Goal: Information Seeking & Learning: Check status

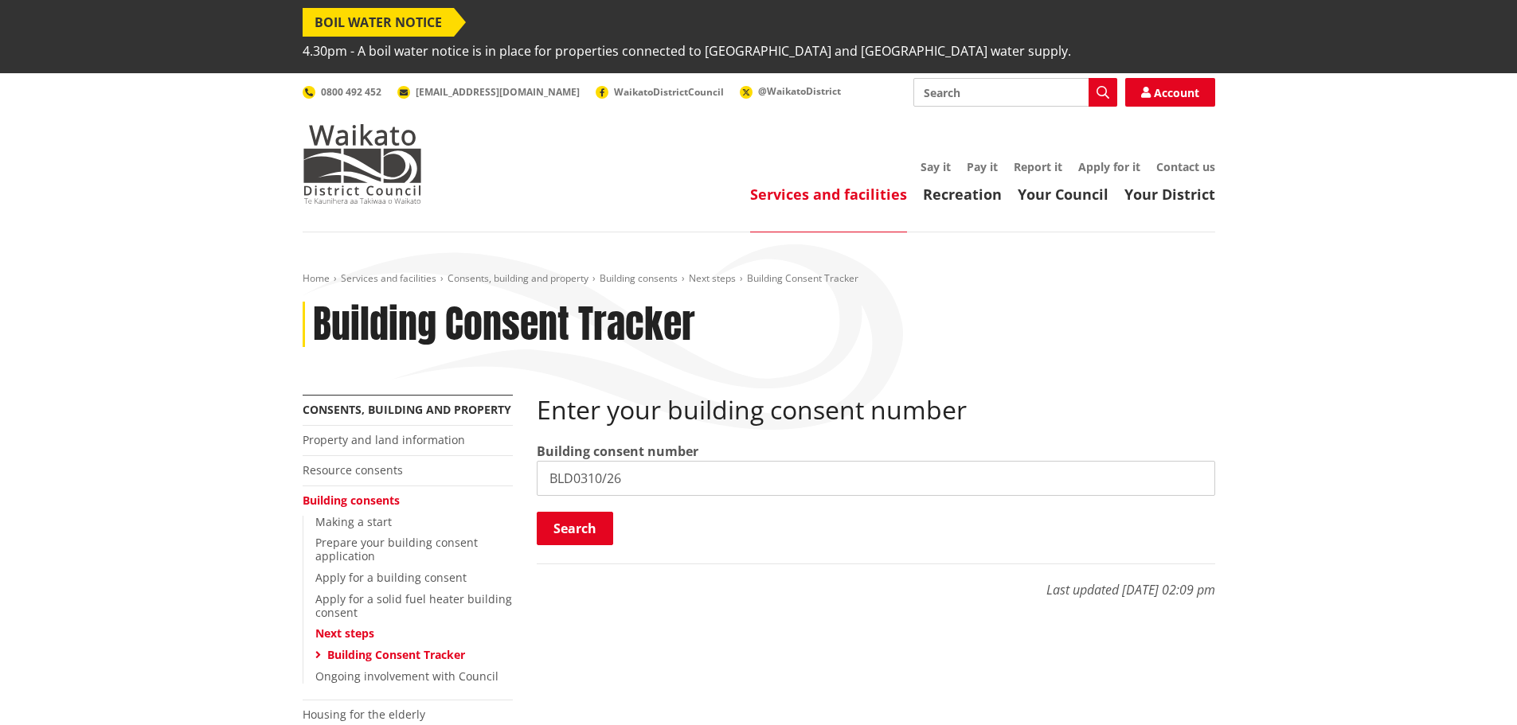
type input "BLD0310/26"
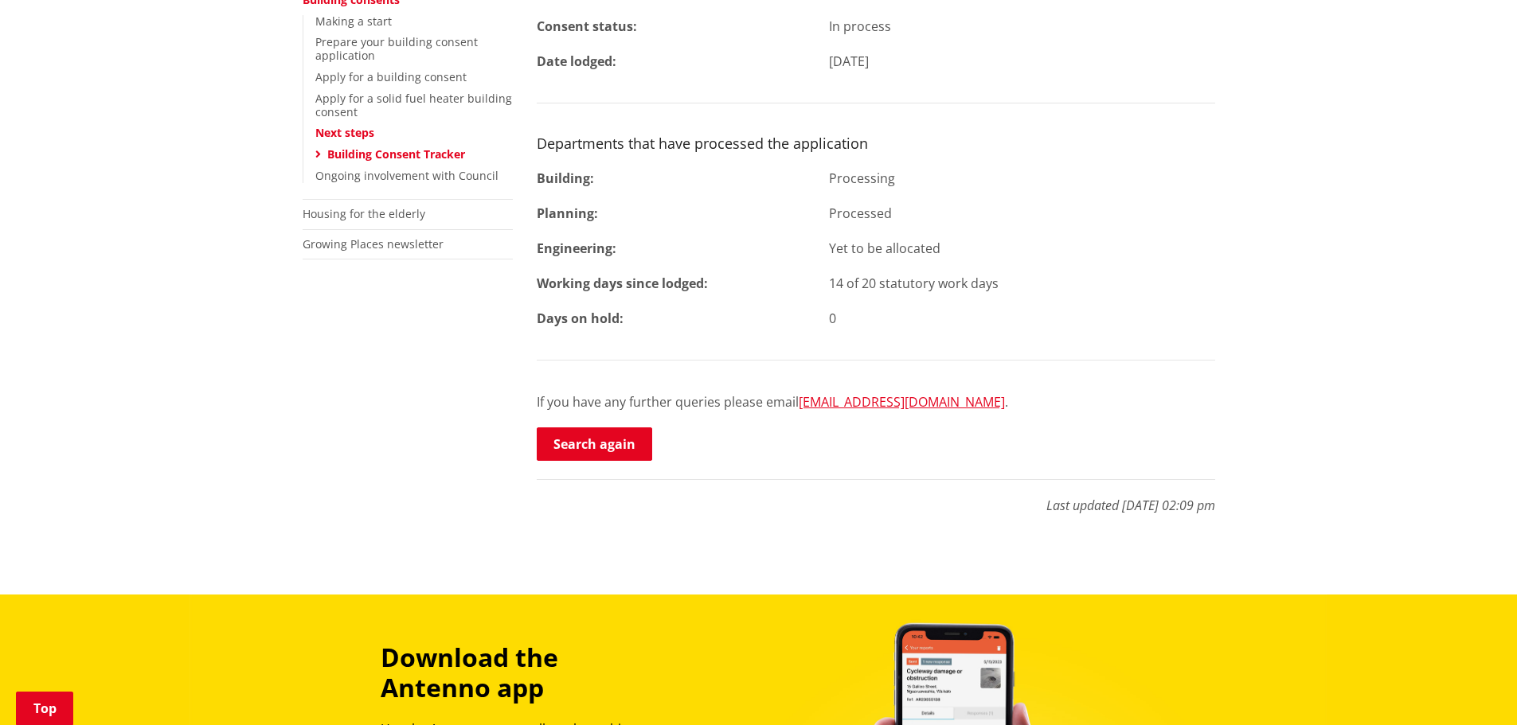
scroll to position [557, 0]
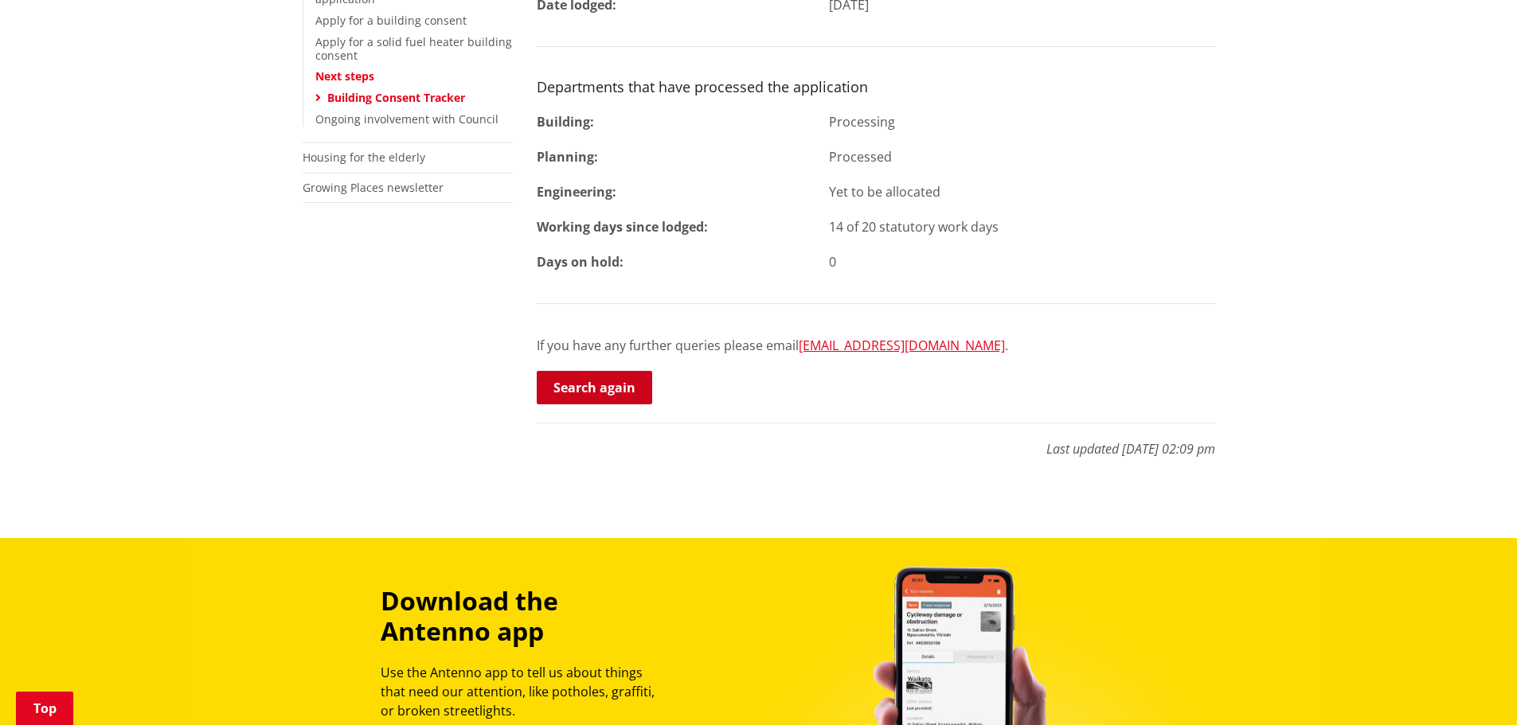
click at [592, 371] on link "Search again" at bounding box center [594, 387] width 115 height 33
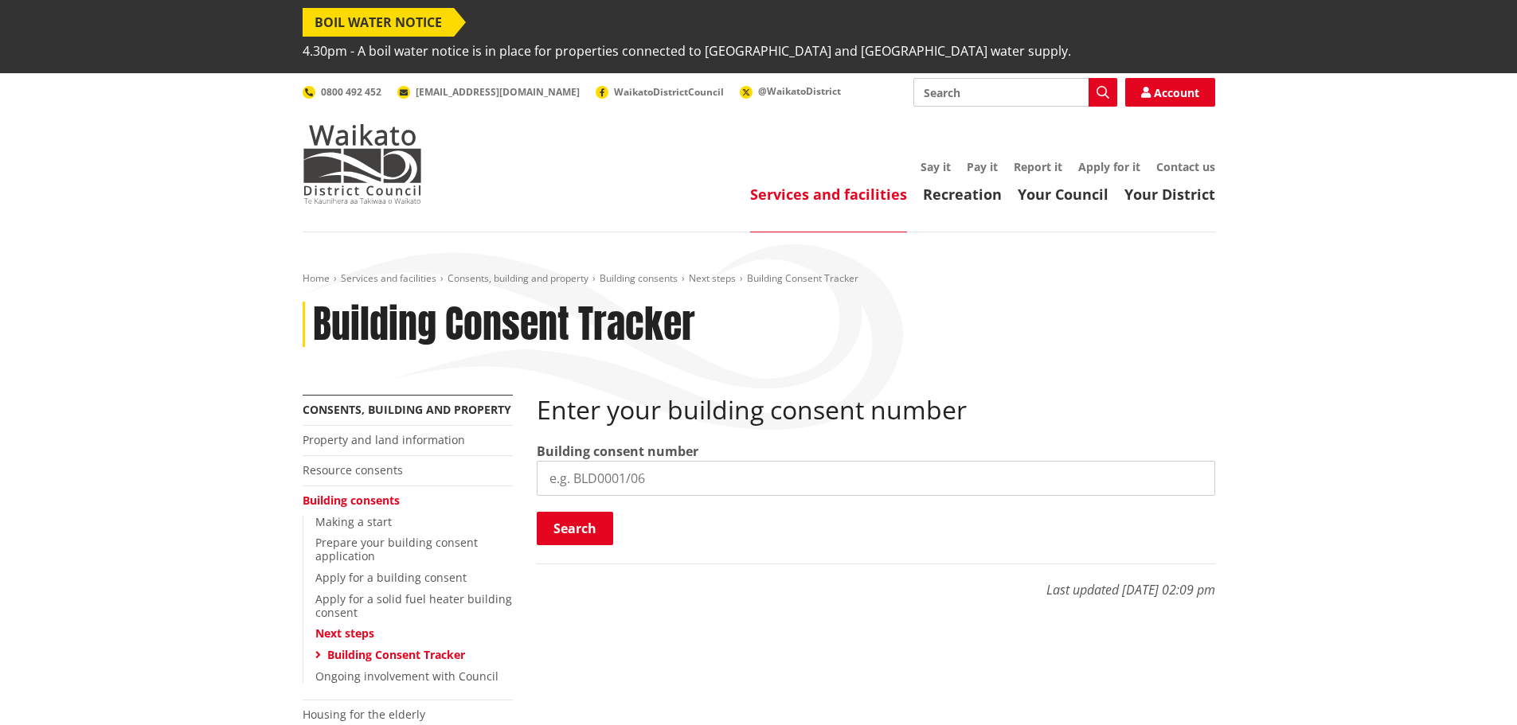
click at [611, 461] on input "search" at bounding box center [876, 478] width 678 height 35
paste input "BLD0310/26"
click at [596, 461] on input "BLD0310/26" at bounding box center [876, 478] width 678 height 35
type input "BLD0311/26"
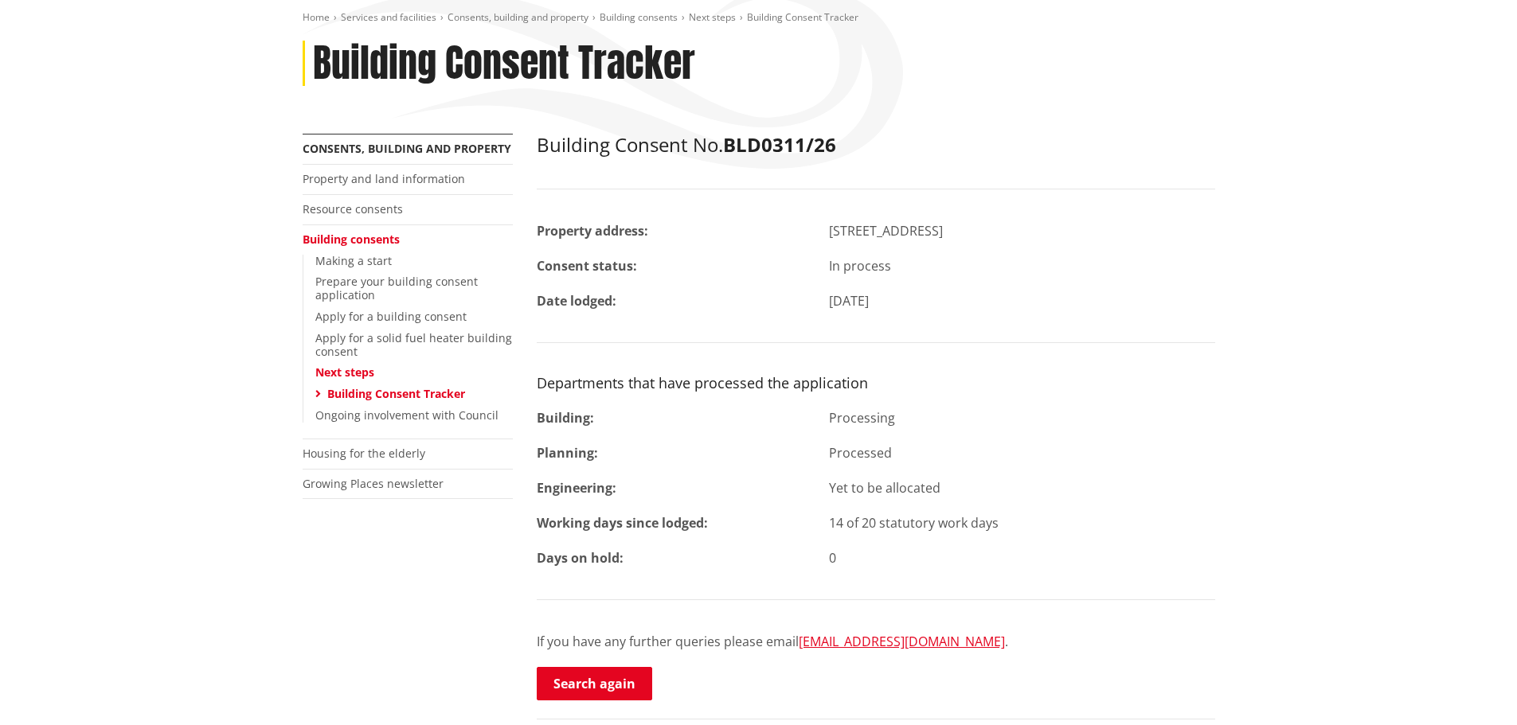
scroll to position [398, 0]
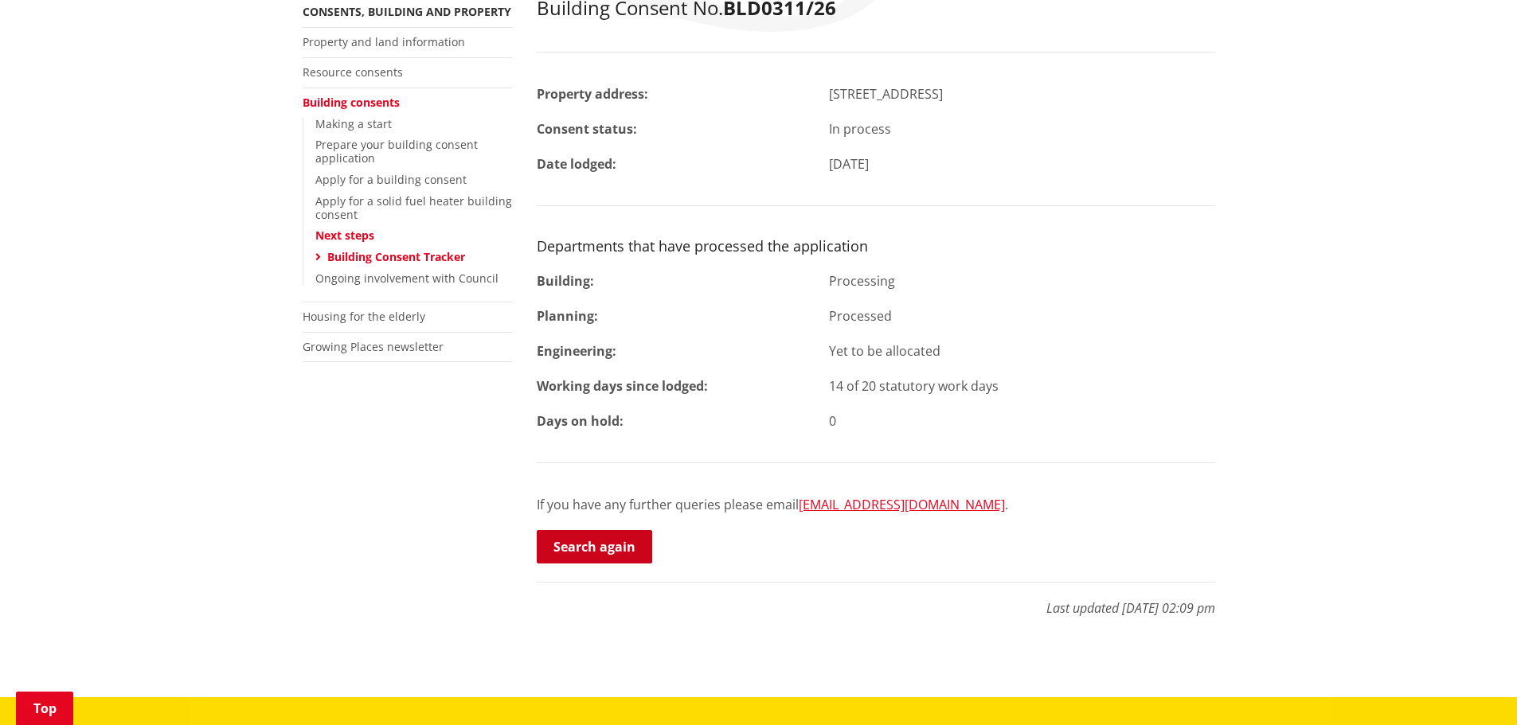
click at [607, 530] on link "Search again" at bounding box center [594, 546] width 115 height 33
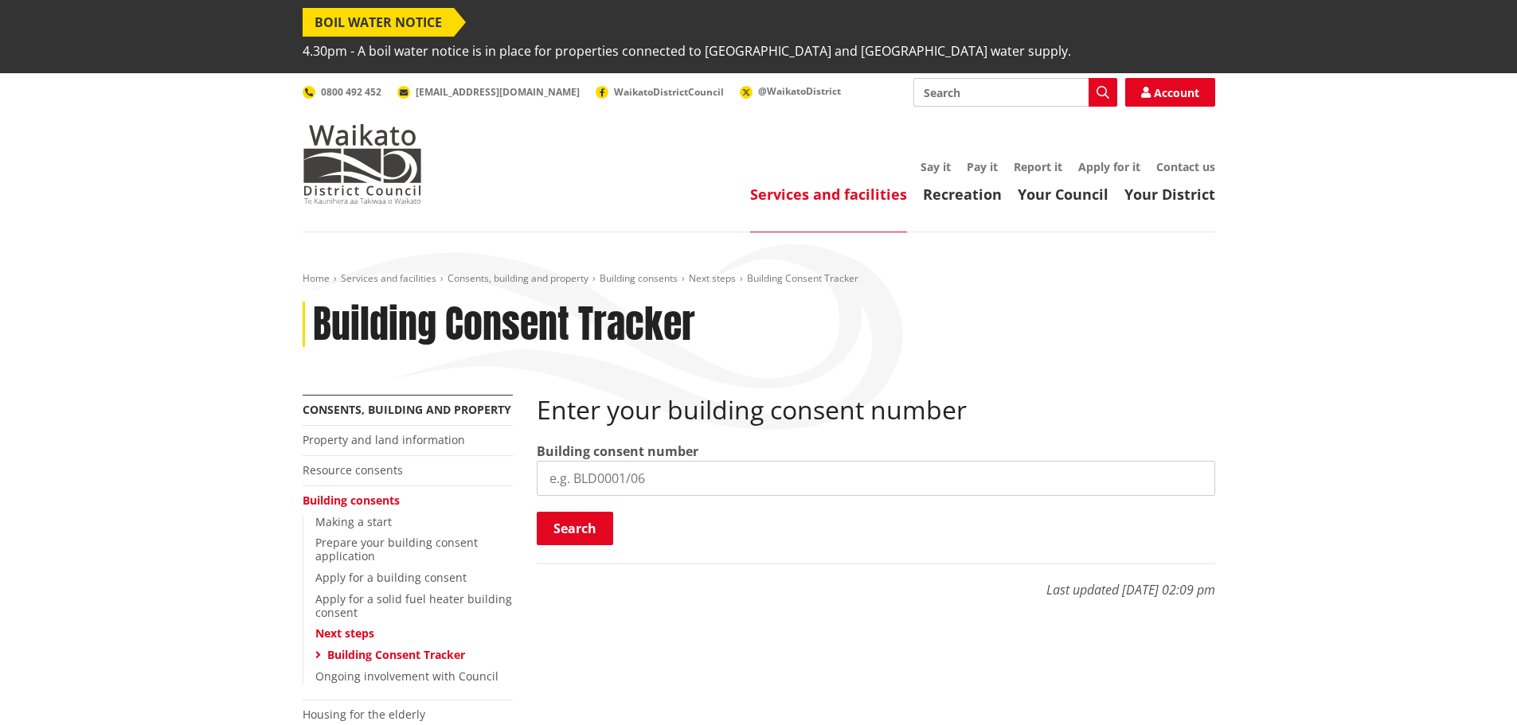
click at [605, 461] on input "search" at bounding box center [876, 478] width 678 height 35
paste input "BLD0310/26"
drag, startPoint x: 599, startPoint y: 451, endPoint x: 588, endPoint y: 456, distance: 11.4
click at [588, 461] on input "BLD0310/26" at bounding box center [876, 478] width 678 height 35
type input "BLD0306/26"
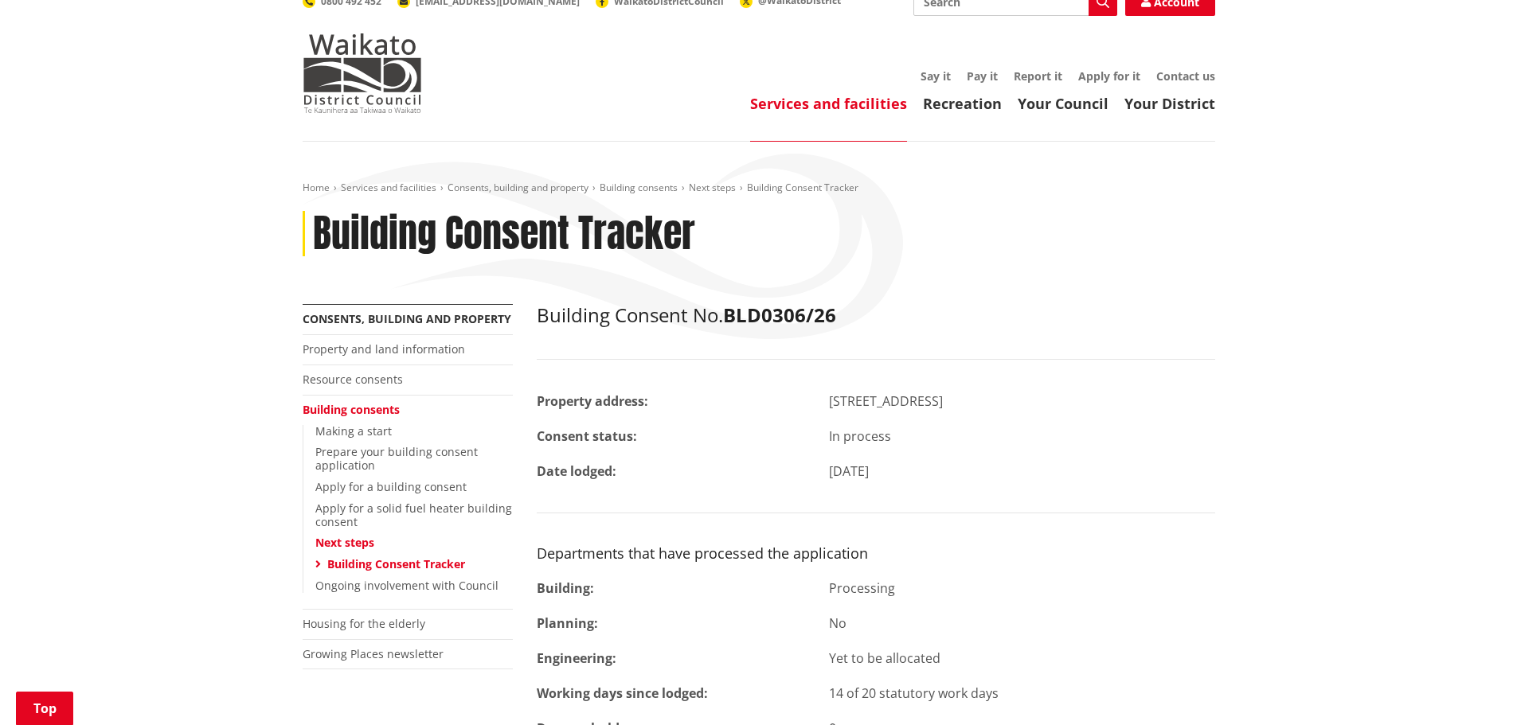
scroll to position [318, 0]
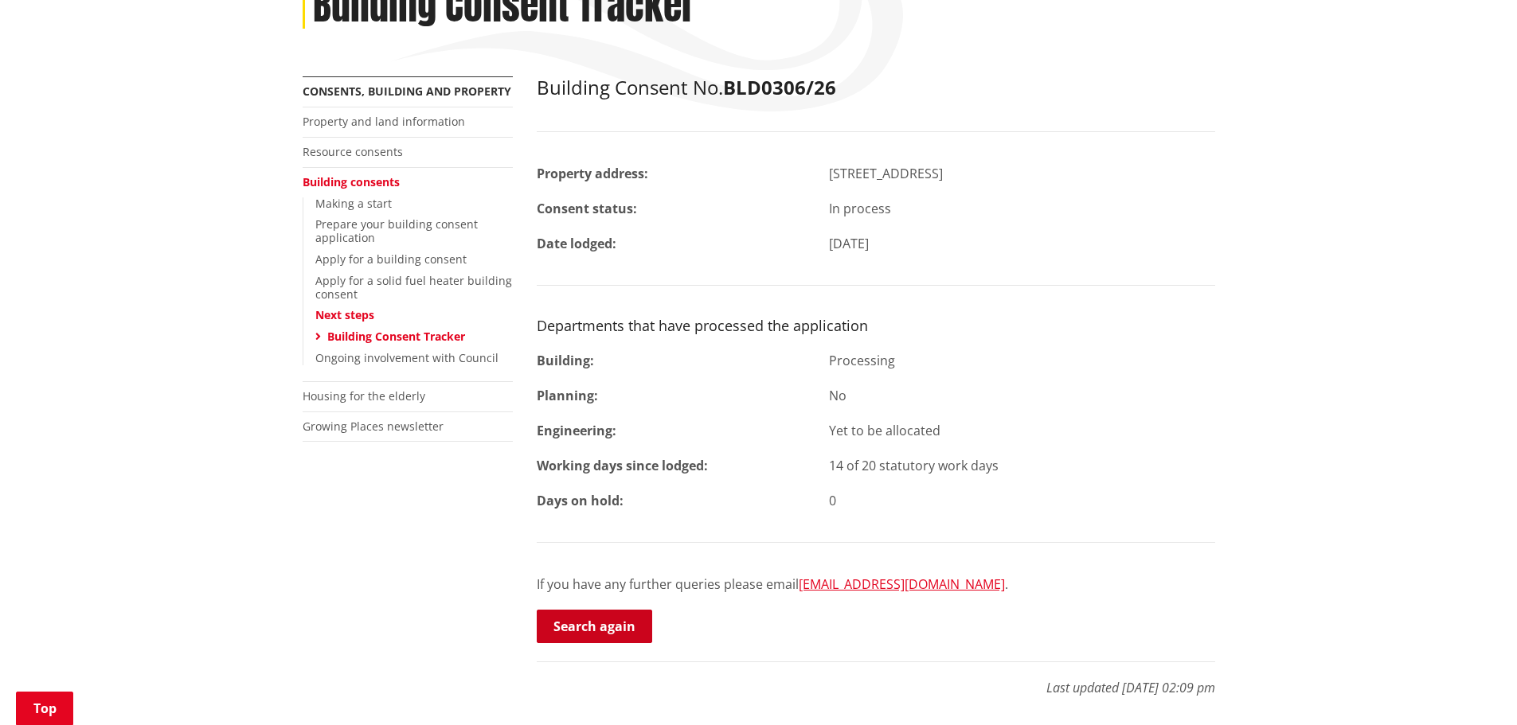
click at [591, 610] on link "Search again" at bounding box center [594, 626] width 115 height 33
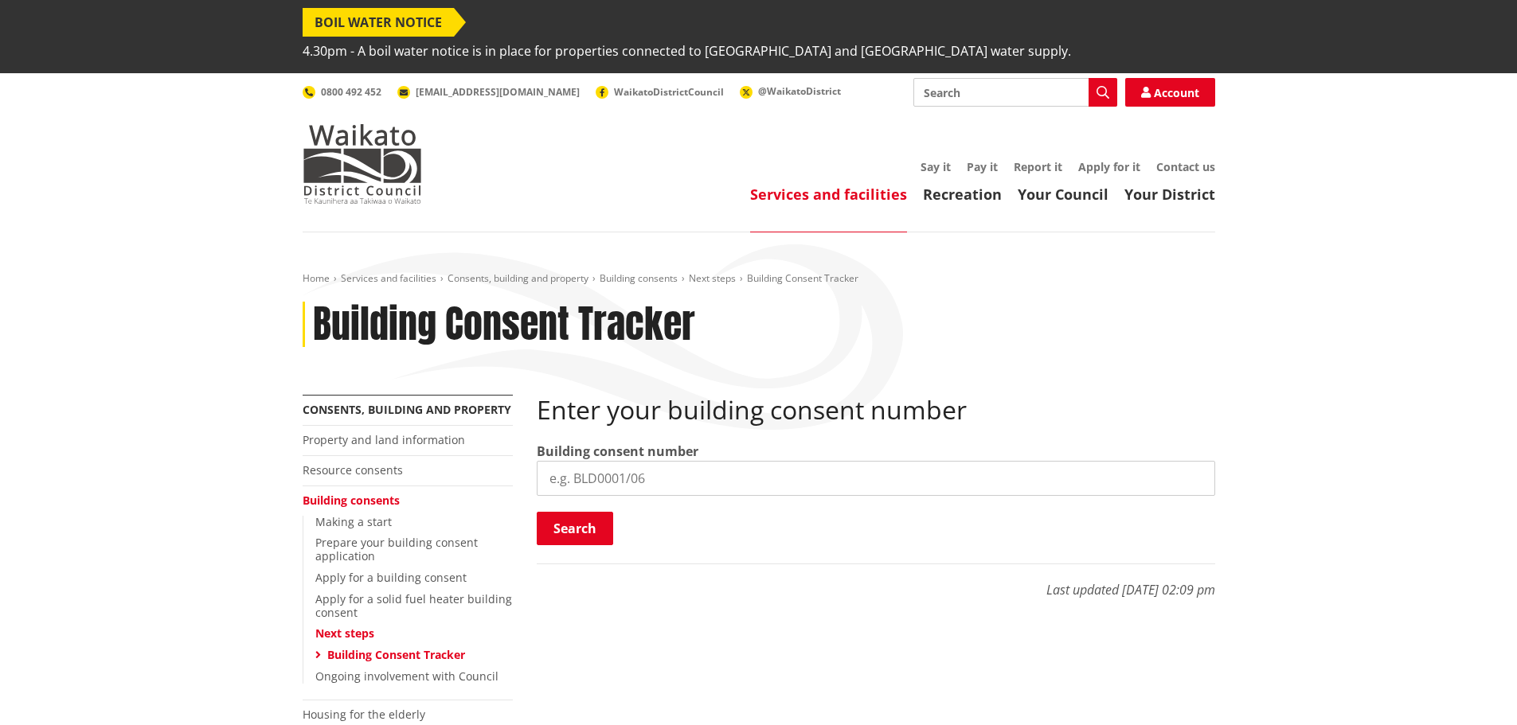
click at [638, 461] on input "search" at bounding box center [876, 478] width 678 height 35
paste input "BLD0310/26"
drag, startPoint x: 602, startPoint y: 457, endPoint x: 587, endPoint y: 464, distance: 16.0
click at [587, 464] on input "BLD0310/26" at bounding box center [876, 478] width 678 height 35
type input "BLD0307/26"
